Goal: Find specific page/section: Locate item on page

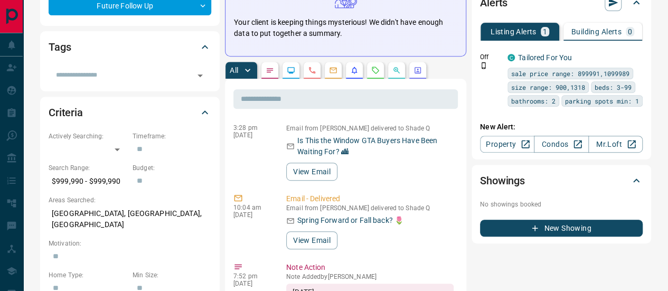
scroll to position [211, 0]
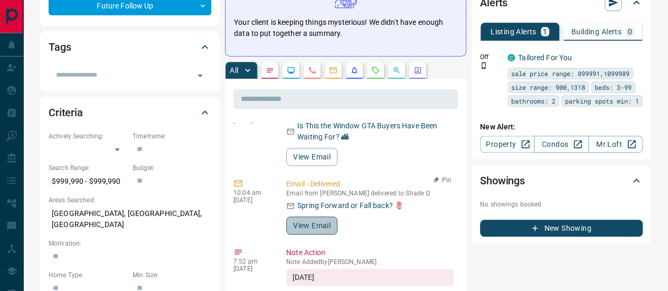
click at [313, 217] on button "View Email" at bounding box center [311, 226] width 51 height 18
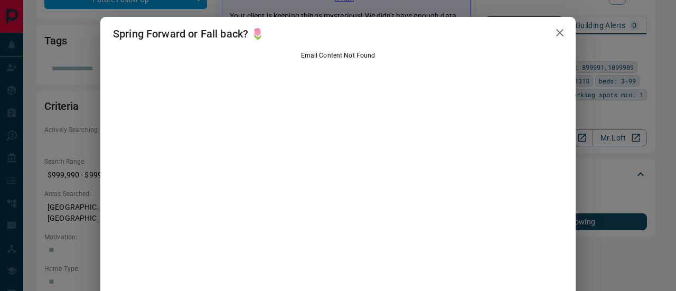
click at [556, 32] on icon "button" at bounding box center [559, 32] width 7 height 7
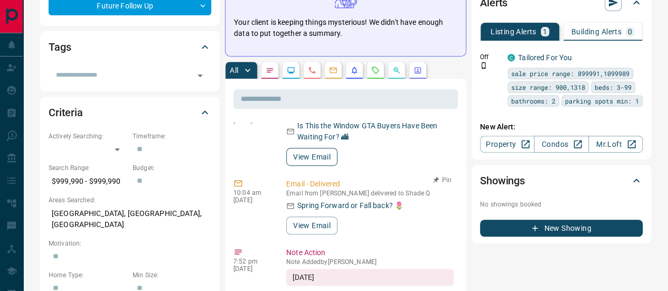
click at [313, 153] on button "View Email" at bounding box center [311, 157] width 51 height 18
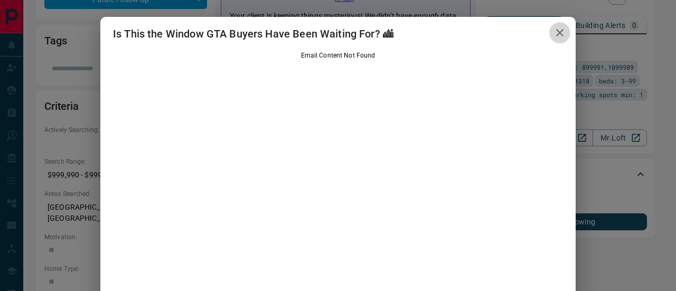
click at [556, 33] on icon "button" at bounding box center [559, 32] width 7 height 7
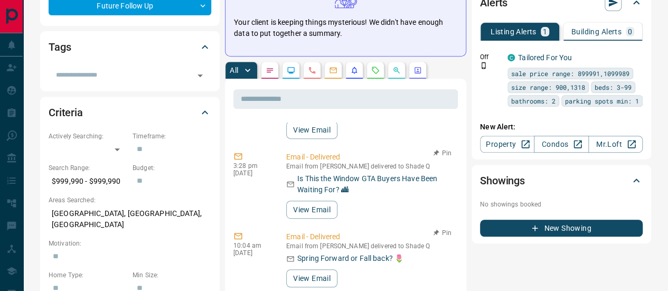
scroll to position [106, 0]
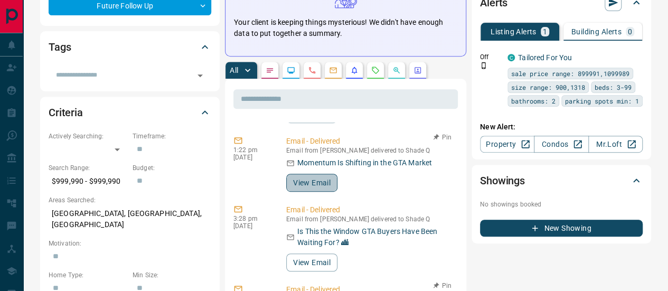
click at [312, 174] on button "View Email" at bounding box center [311, 183] width 51 height 18
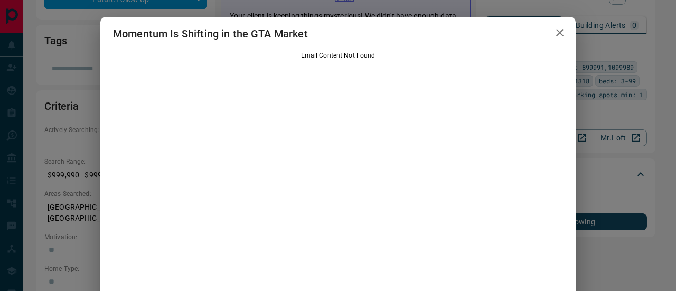
click at [560, 33] on icon "button" at bounding box center [560, 32] width 13 height 13
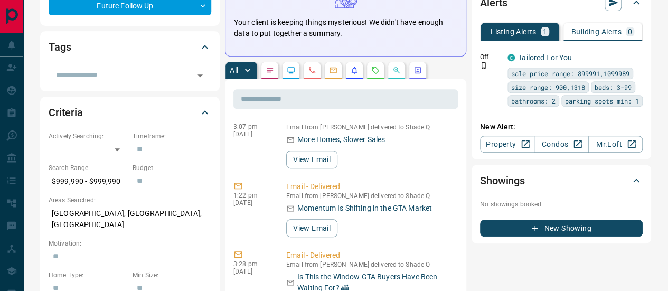
scroll to position [0, 0]
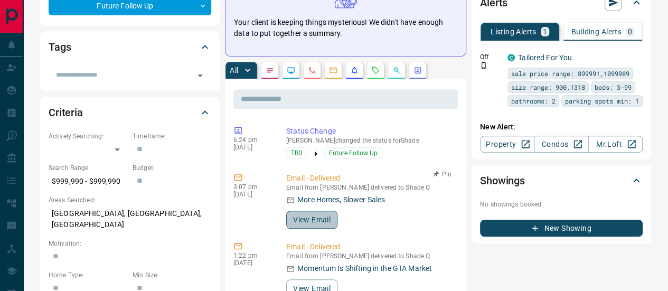
click at [312, 216] on button "View Email" at bounding box center [311, 220] width 51 height 18
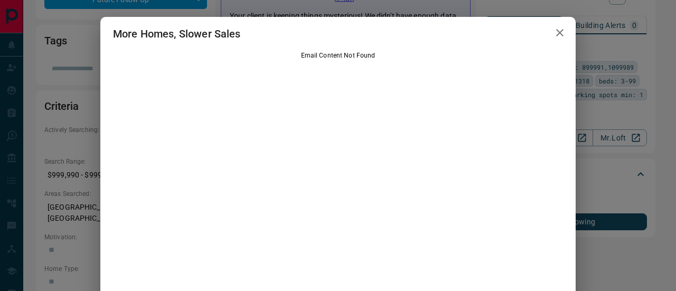
click at [559, 34] on icon "button" at bounding box center [560, 32] width 13 height 13
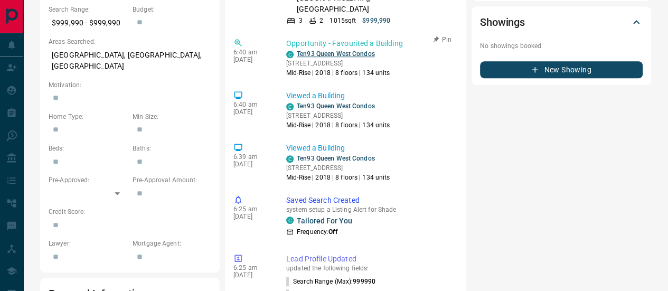
scroll to position [895, 0]
